Goal: Task Accomplishment & Management: Use online tool/utility

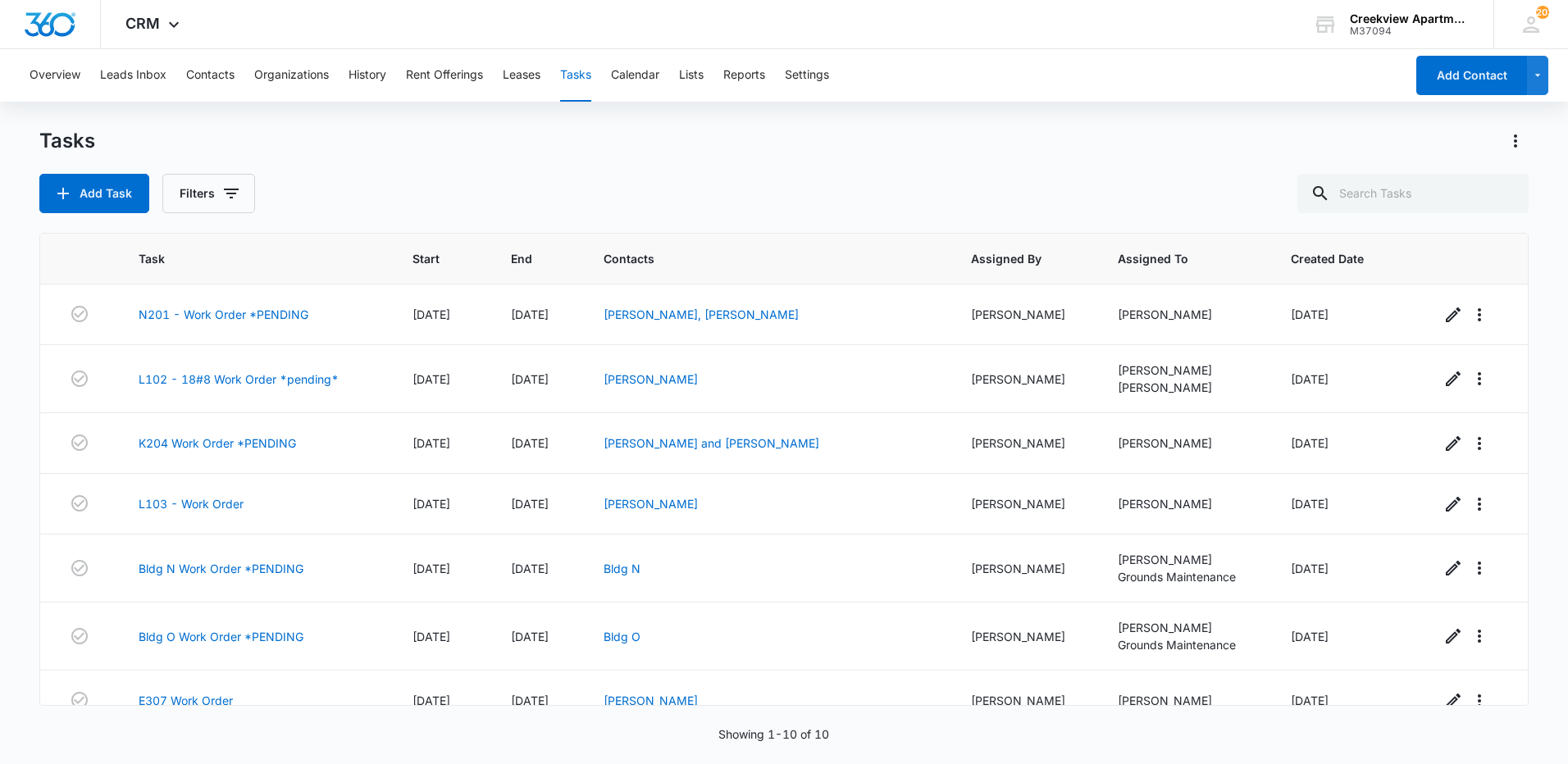
scroll to position [207, 0]
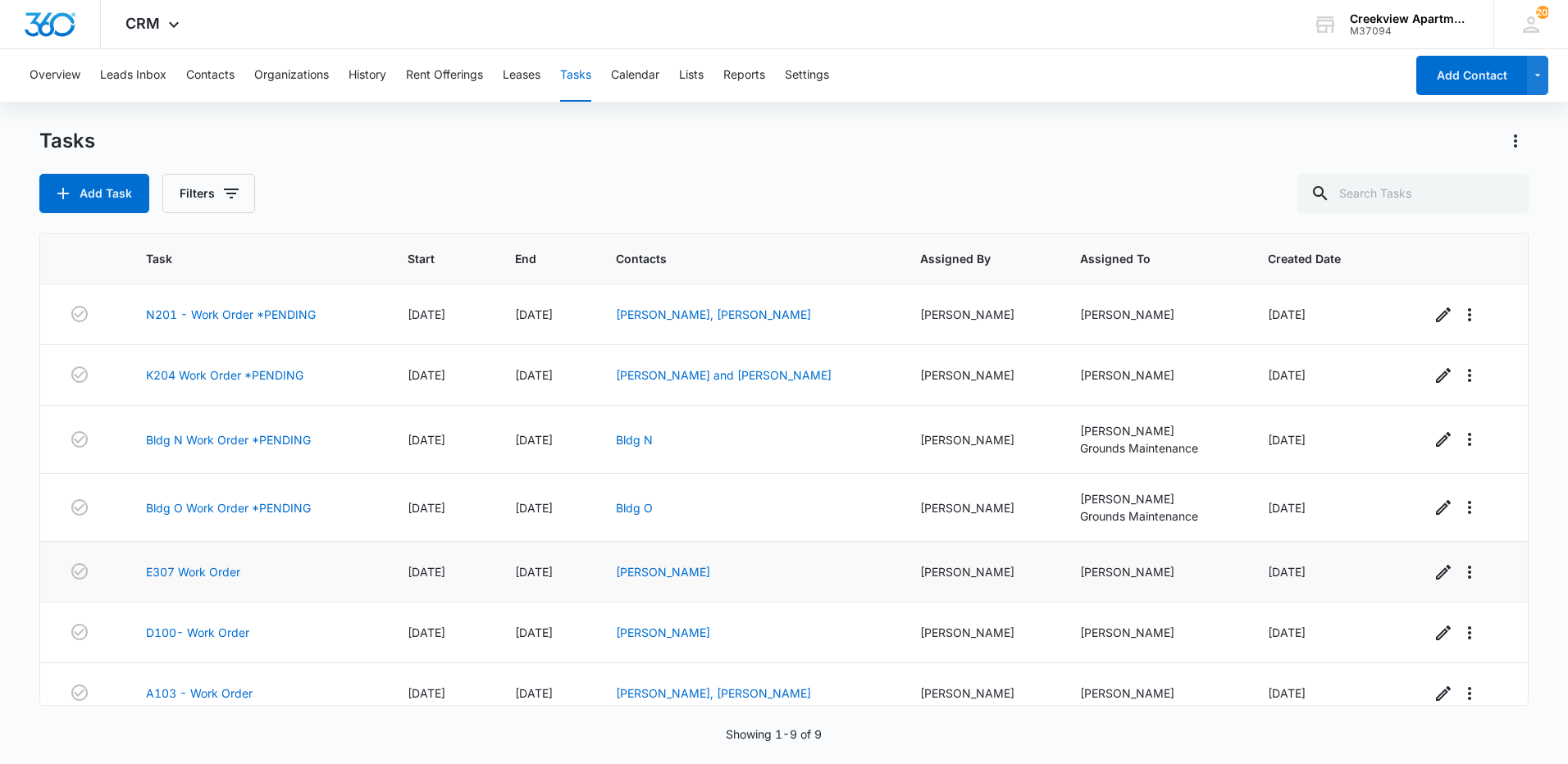
scroll to position [139, 0]
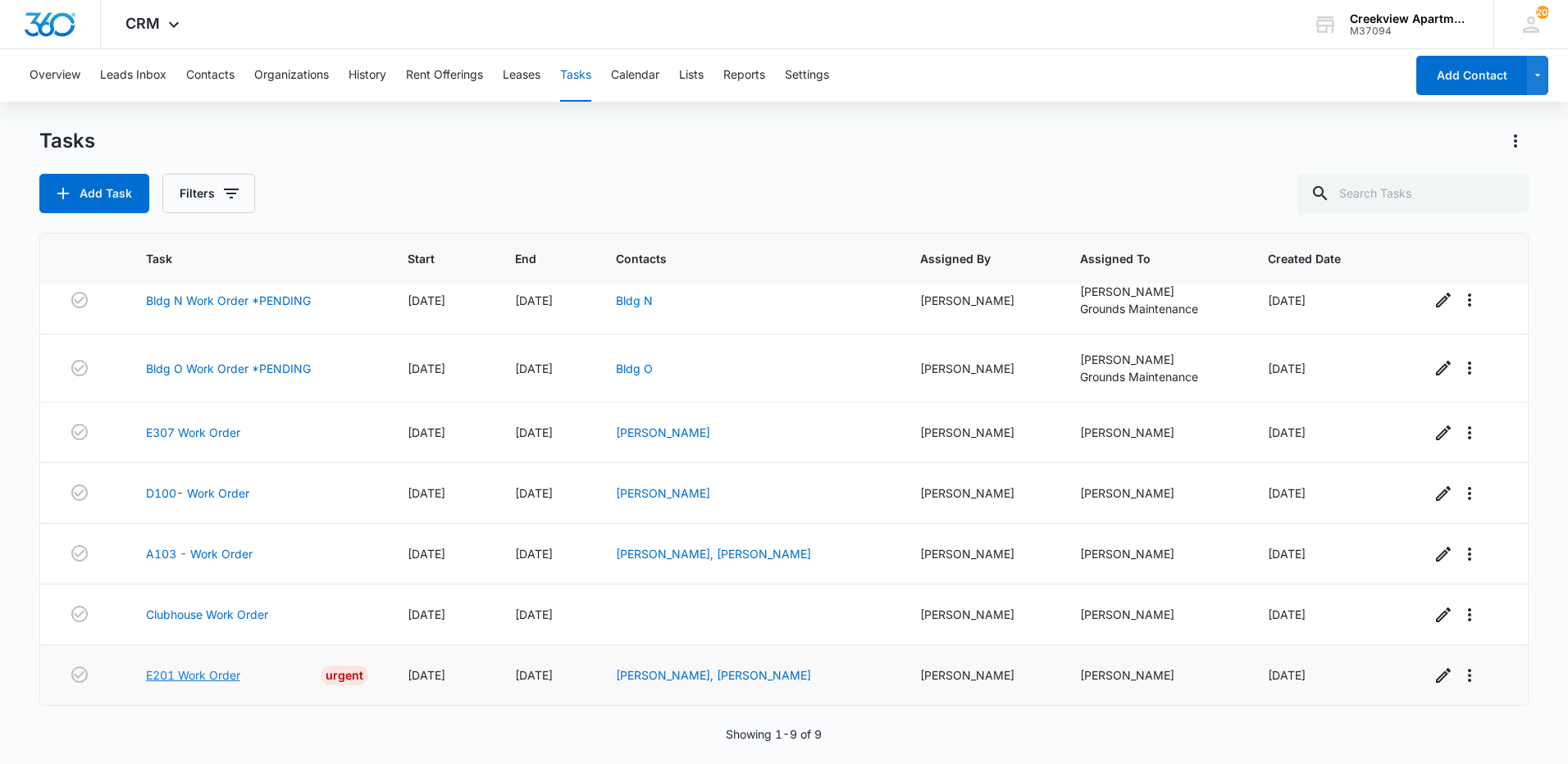
click at [231, 673] on link "E201 Work Order" at bounding box center [193, 675] width 94 height 17
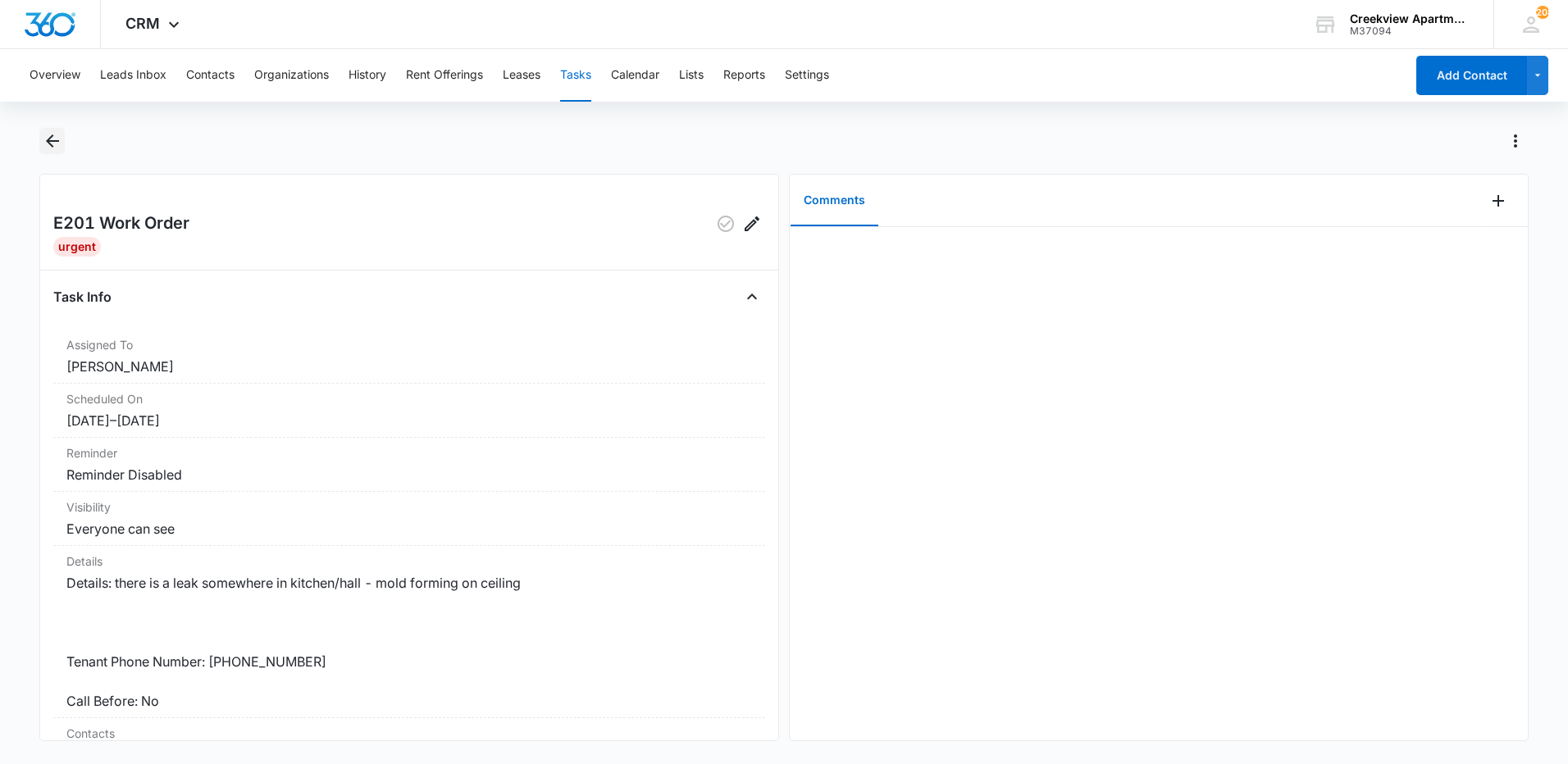
click at [46, 147] on icon "Back" at bounding box center [52, 140] width 20 height 20
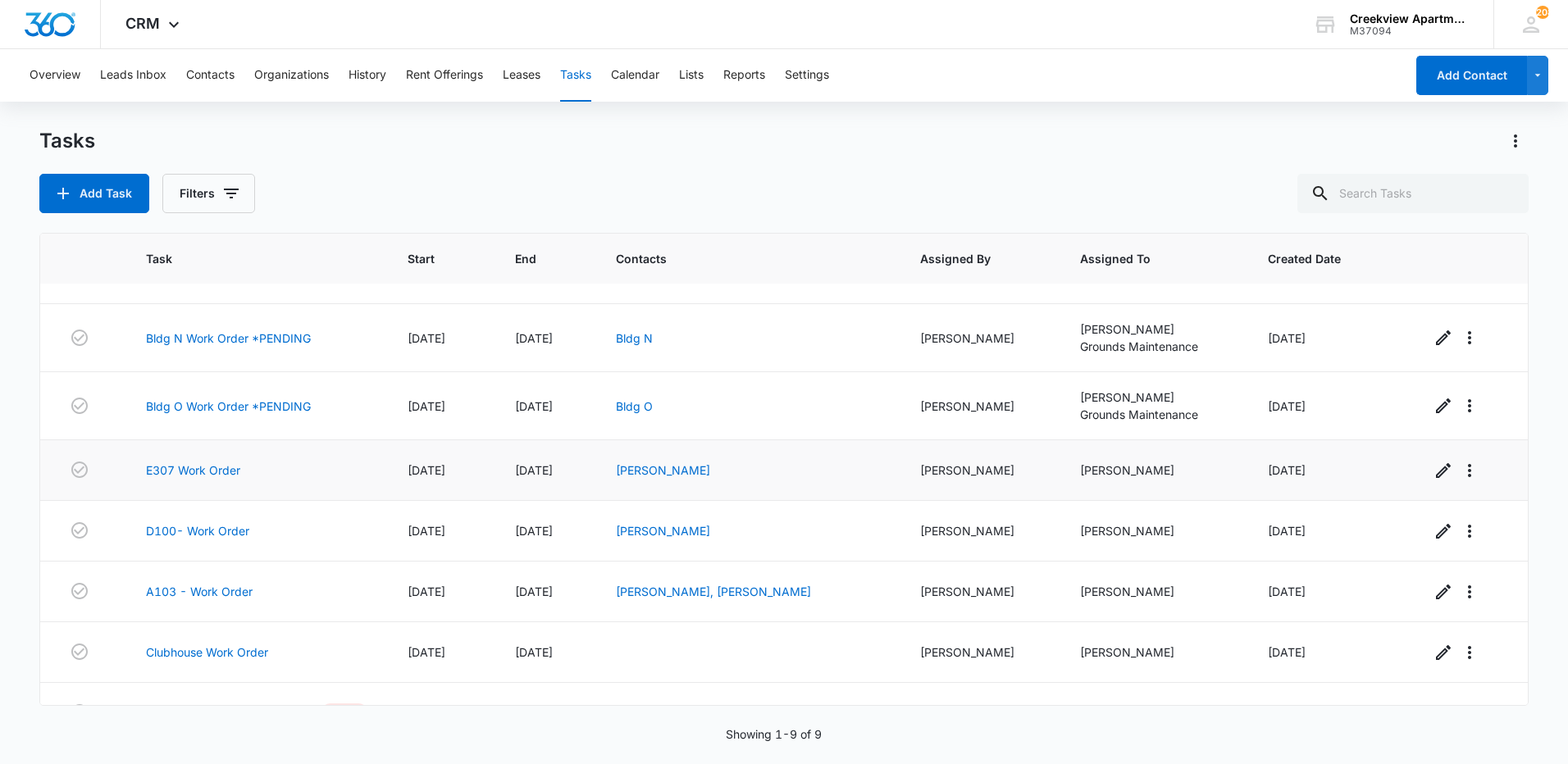
scroll to position [139, 0]
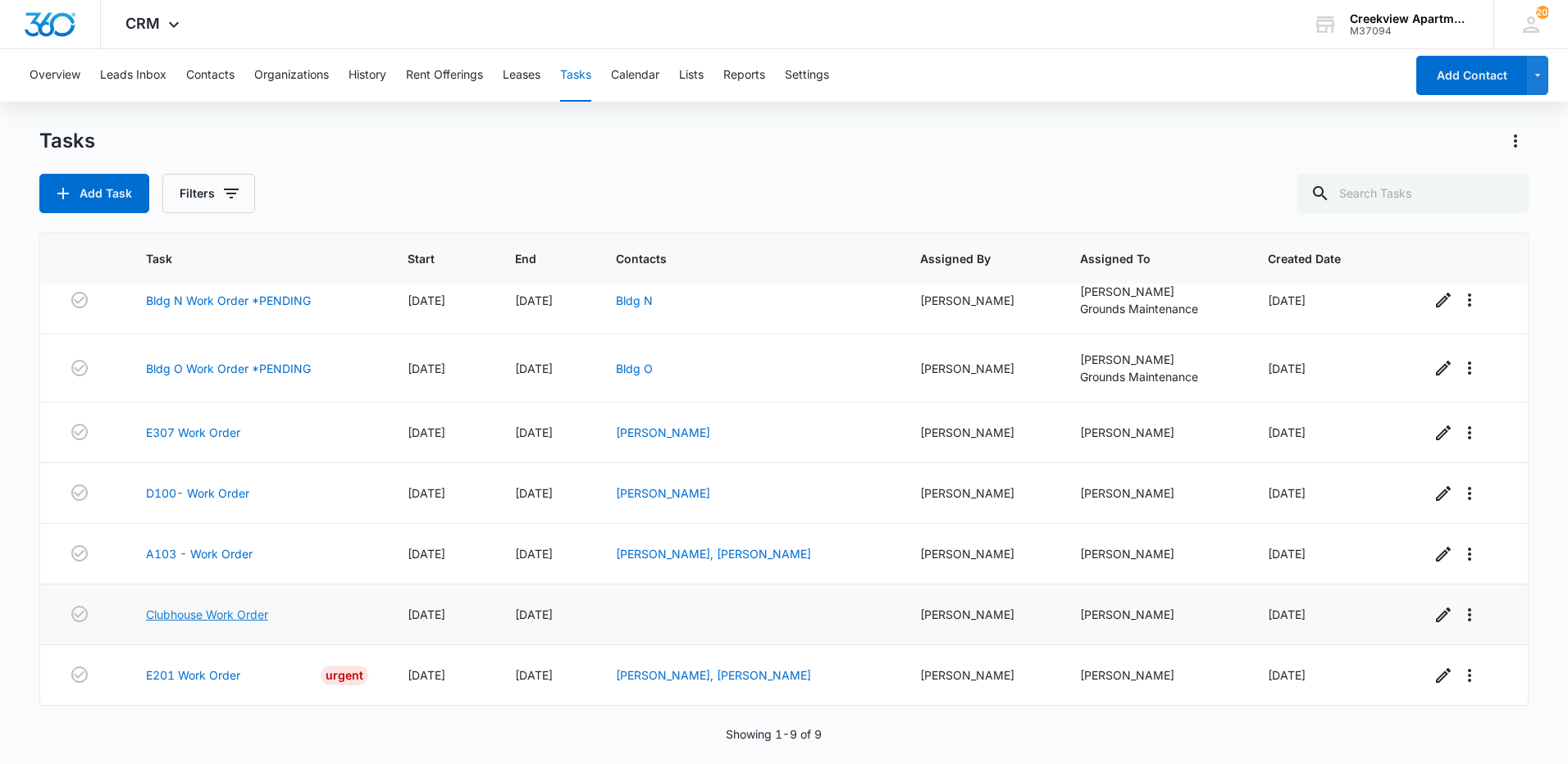
click at [181, 615] on link "Clubhouse Work Order" at bounding box center [207, 614] width 122 height 17
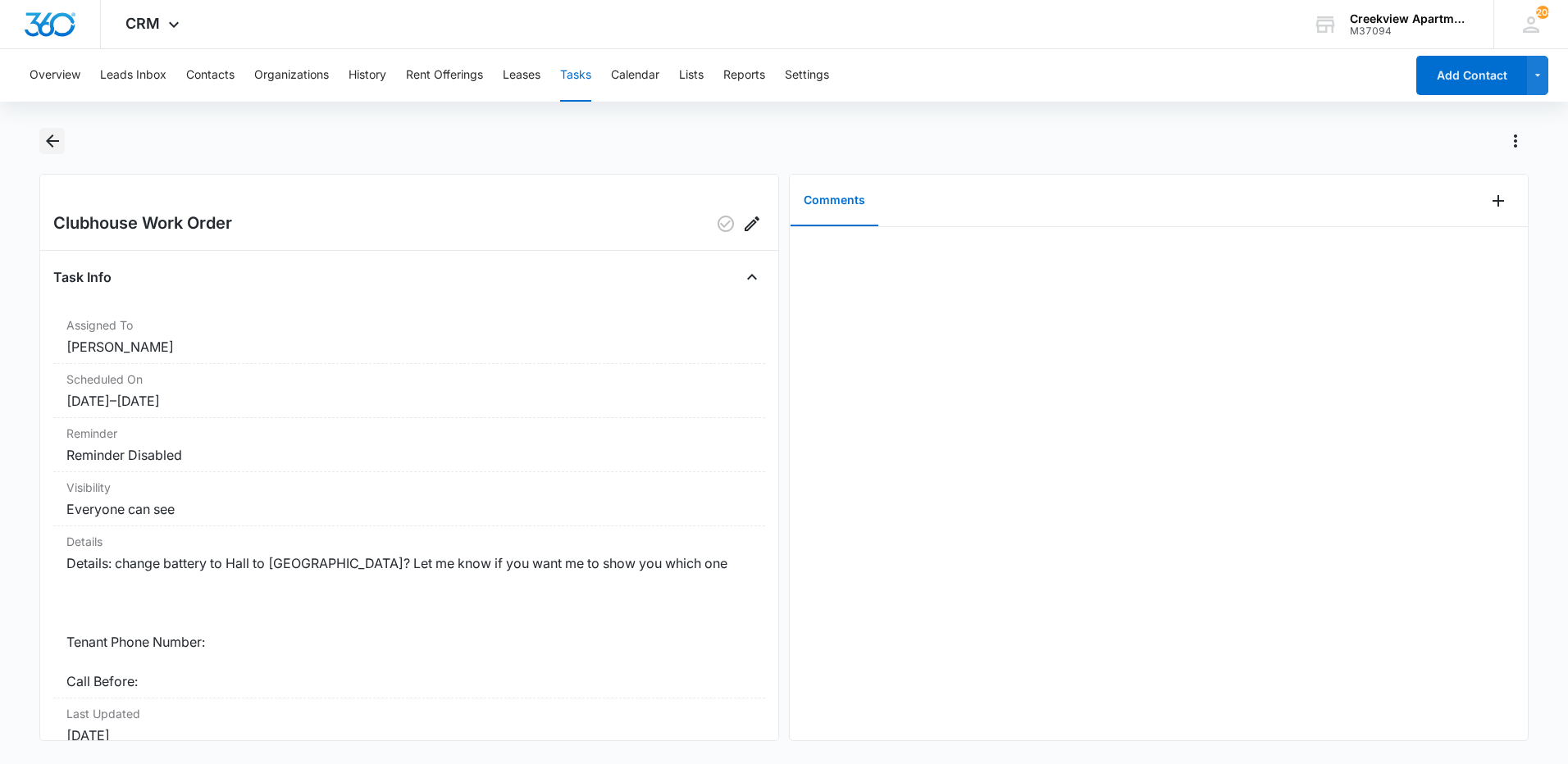
click at [63, 143] on button "Back" at bounding box center [52, 141] width 25 height 26
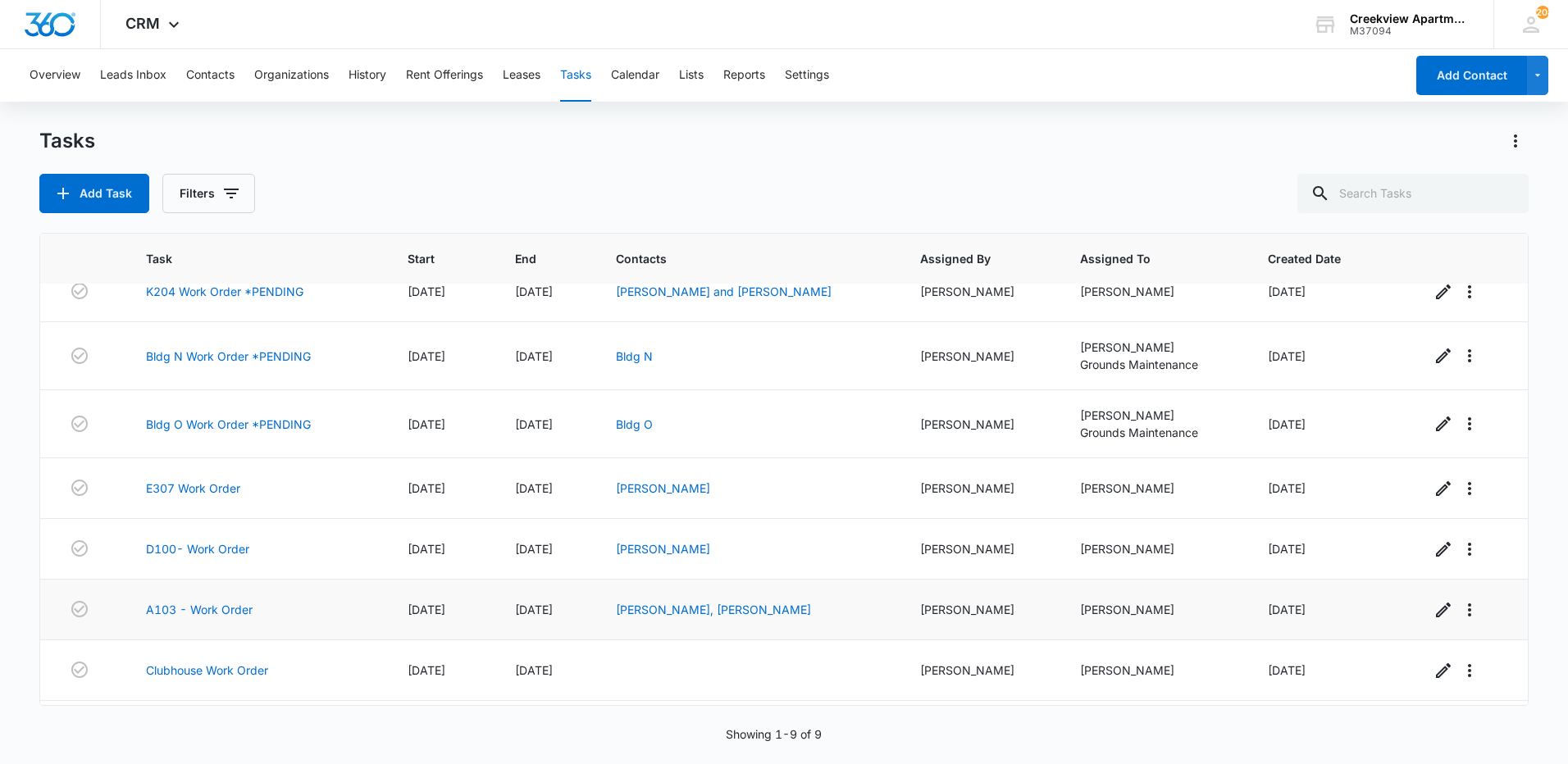
scroll to position [139, 0]
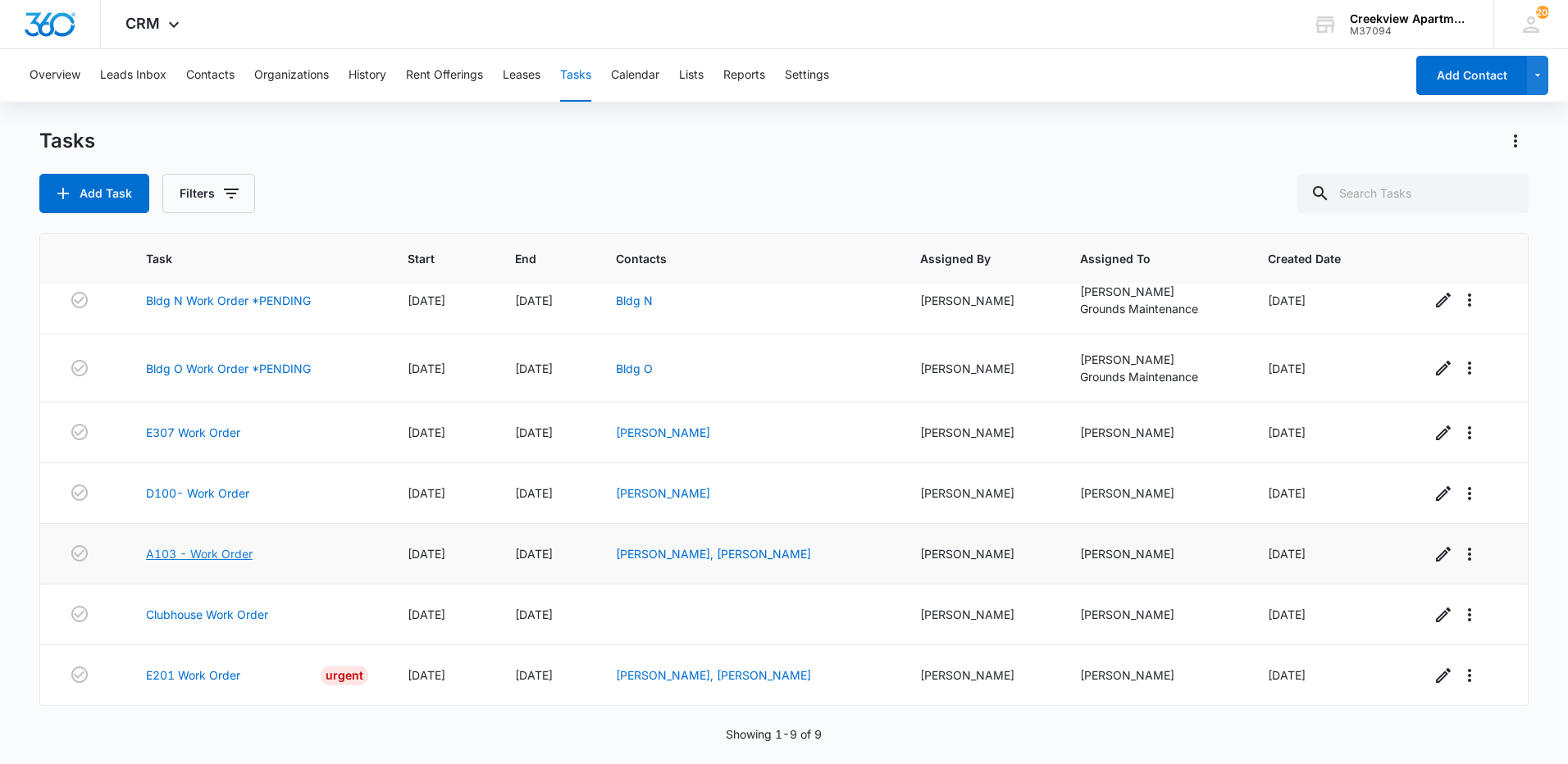
click at [189, 550] on link "A103 - Work Order" at bounding box center [199, 554] width 106 height 17
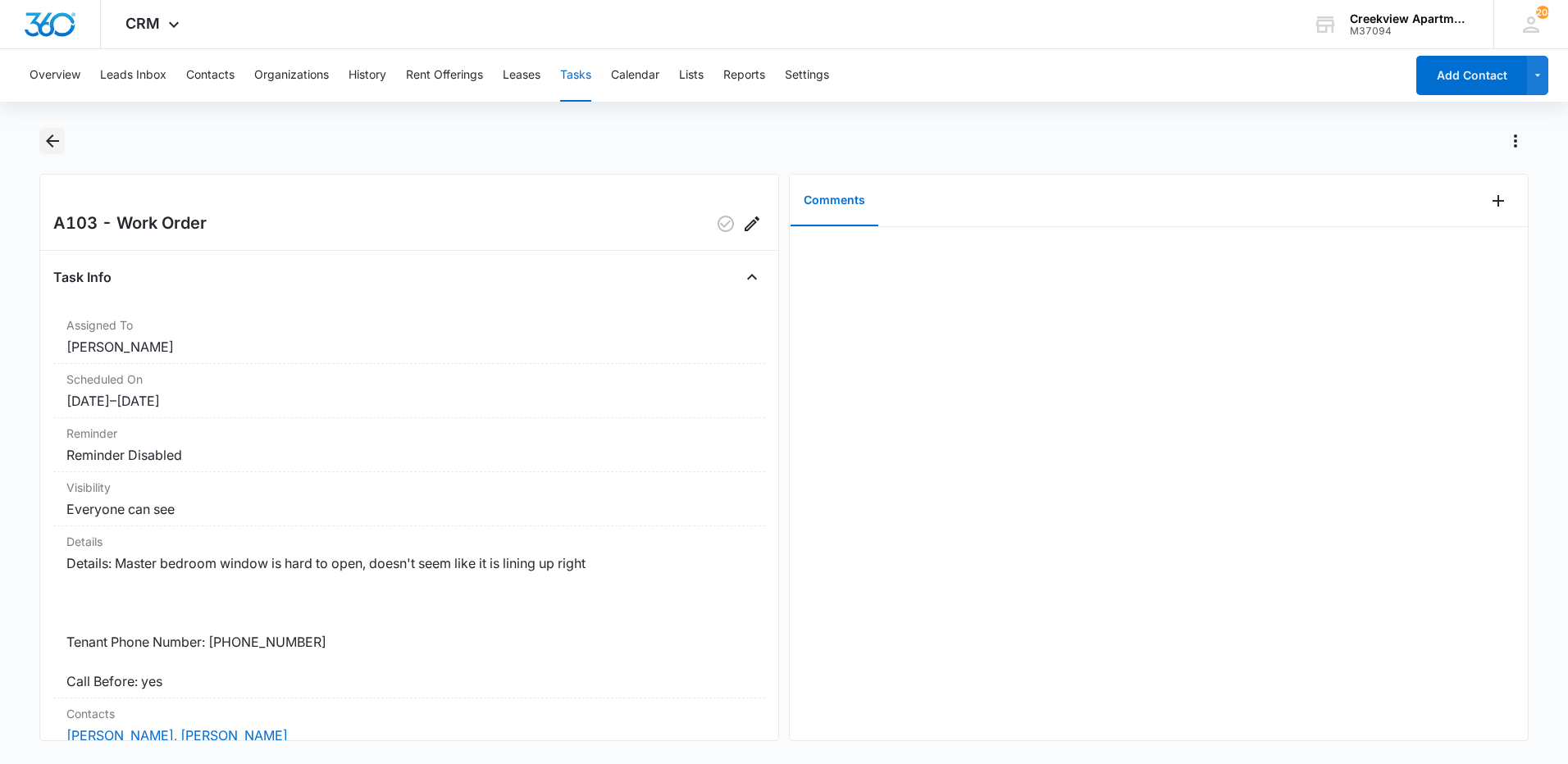
click at [60, 141] on icon "Back" at bounding box center [52, 140] width 20 height 20
